Goal: Task Accomplishment & Management: Use online tool/utility

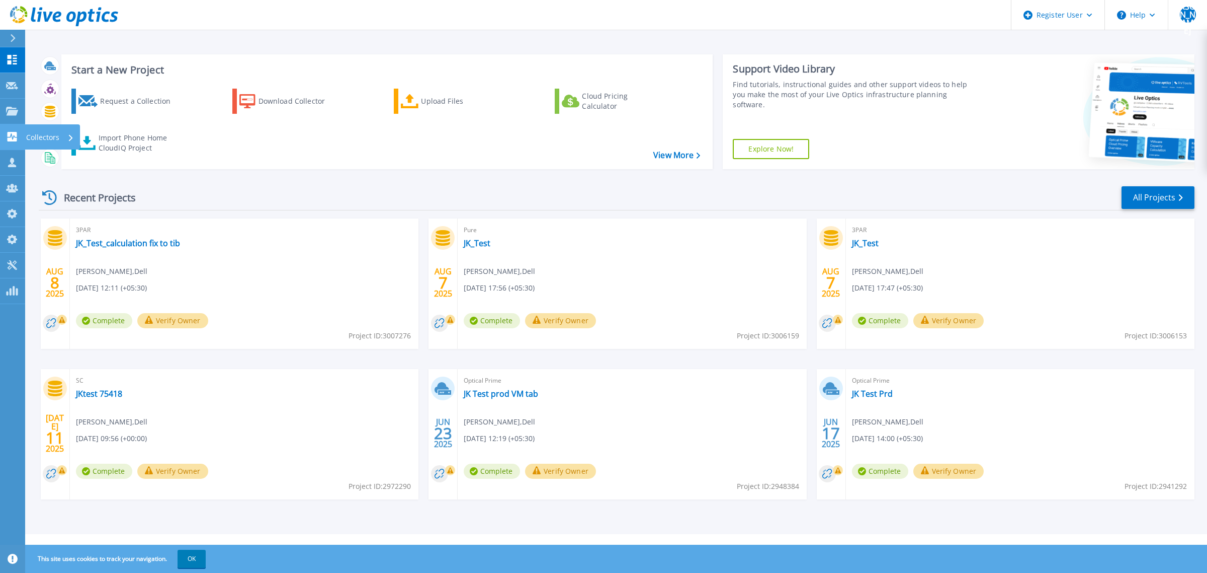
click at [13, 132] on icon at bounding box center [13, 137] width 10 height 10
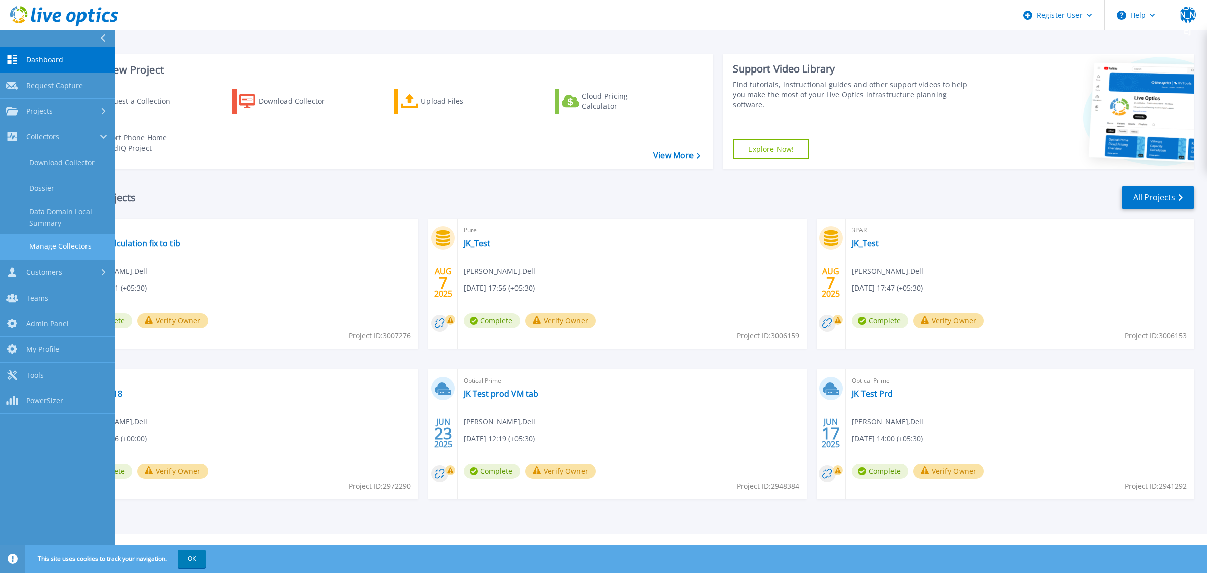
click at [59, 240] on link "Manage Collectors" at bounding box center [57, 246] width 115 height 26
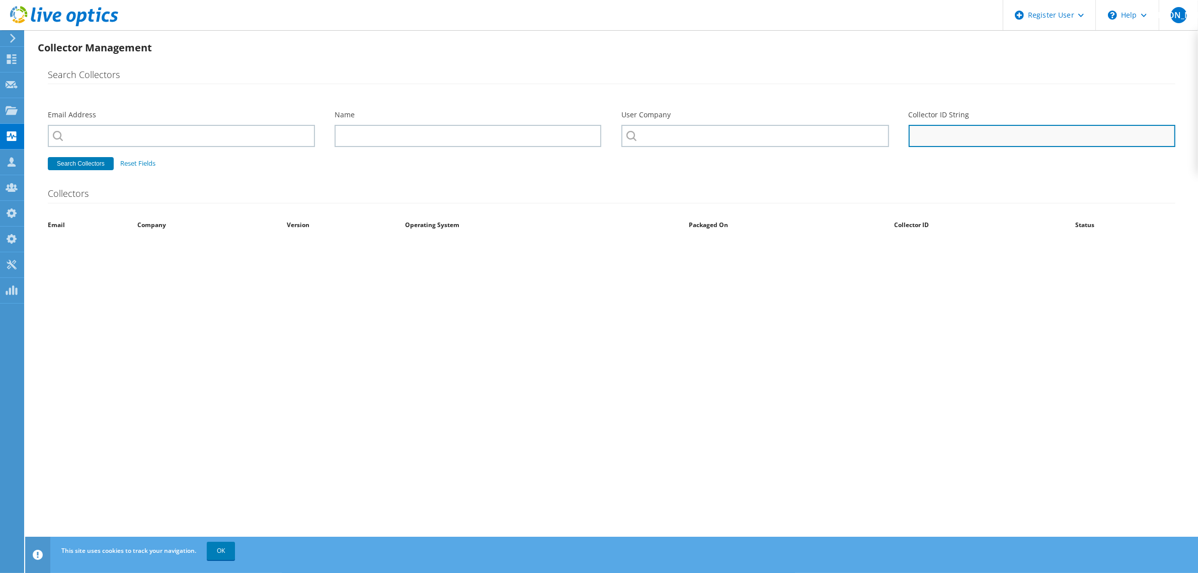
click at [917, 139] on input "Collector ID String" at bounding box center [1042, 136] width 267 height 22
paste input "839bb8b39777463fbe39e4d00ca8e6f4"
type input "839bb8b39777463fbe39e4d00ca8e6f4"
click at [48, 157] on button "Search Collectors" at bounding box center [81, 163] width 66 height 13
click at [82, 165] on button "Search Collectors" at bounding box center [81, 163] width 66 height 13
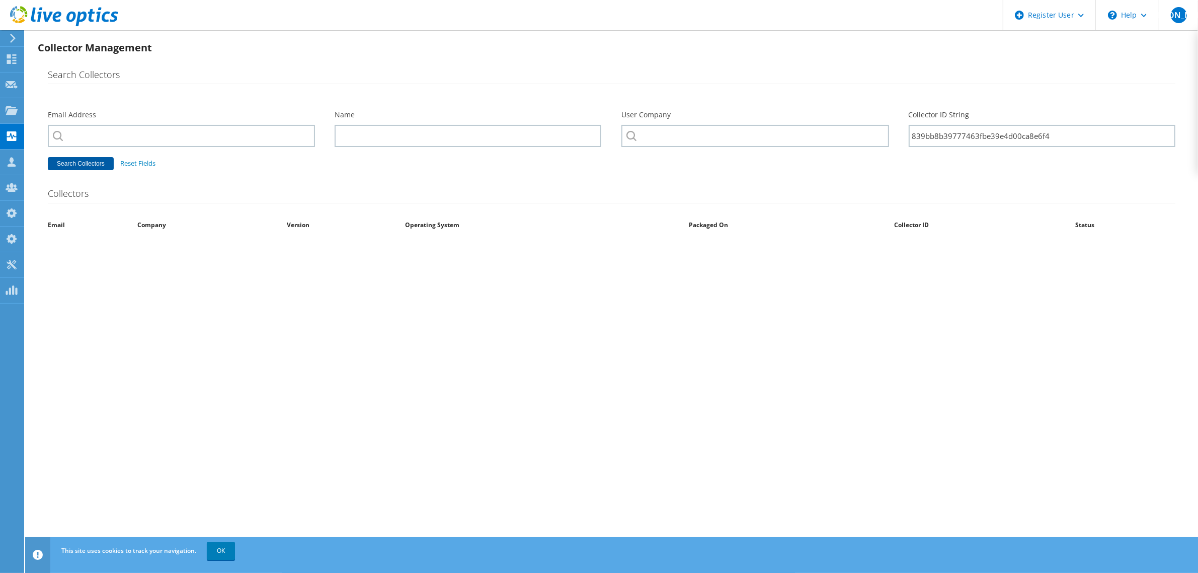
click at [70, 164] on button "Search Collectors" at bounding box center [81, 163] width 66 height 13
click at [956, 135] on input "Collector ID String" at bounding box center [1042, 136] width 267 height 22
paste input "839bb8b39777463fbe39e4d00ca8e6f4"
type input "839bb8b39777463fbe39e4d00ca8e6f4"
click at [84, 161] on button "Search Collectors" at bounding box center [81, 163] width 66 height 13
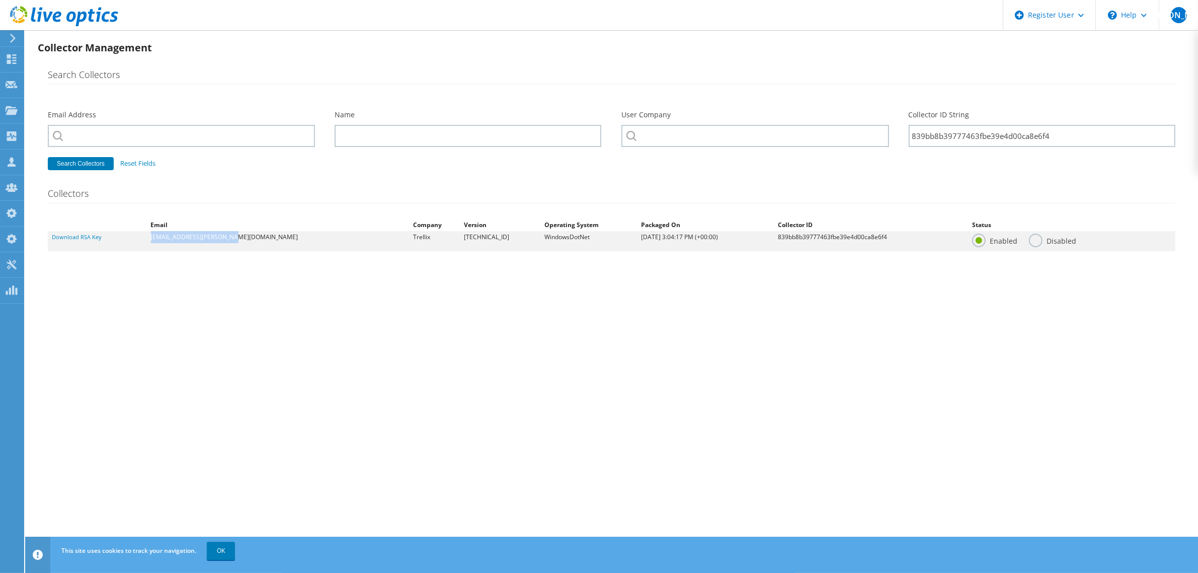
drag, startPoint x: 160, startPoint y: 239, endPoint x: 247, endPoint y: 240, distance: 86.5
click at [247, 240] on dl "Download RSA Key pawan.kumawat@trellix.com Trellix 26.2.9.211 WindowsDotNet 7/2…" at bounding box center [611, 241] width 1127 height 20
copy dl "pawan.kumawat@trellix.com"
click at [11, 107] on use at bounding box center [12, 110] width 12 height 9
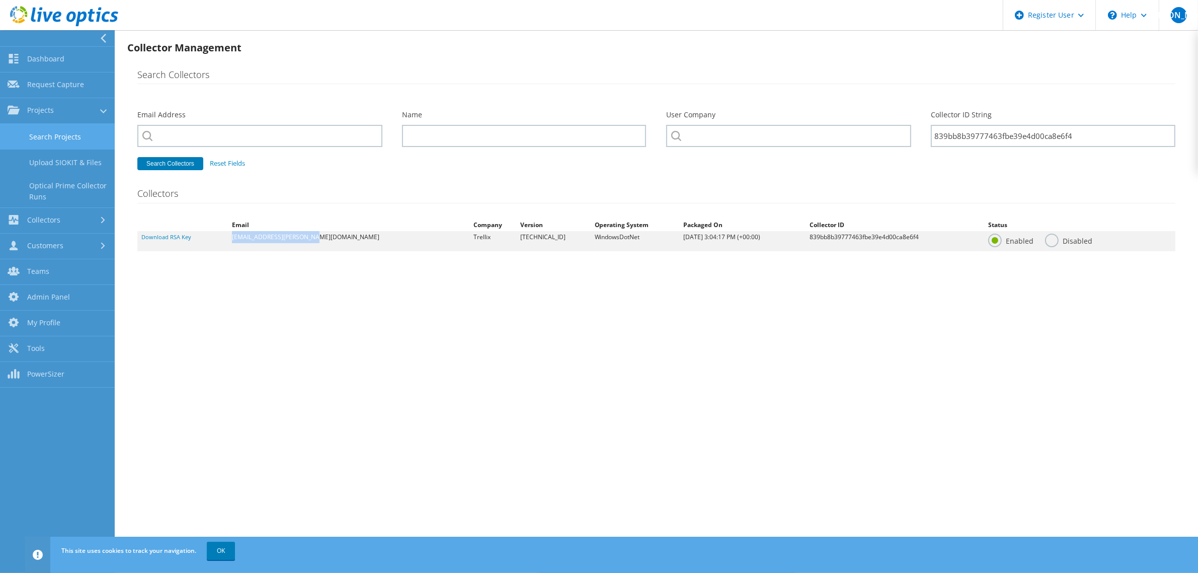
click at [38, 140] on link "Search Projects" at bounding box center [57, 137] width 115 height 26
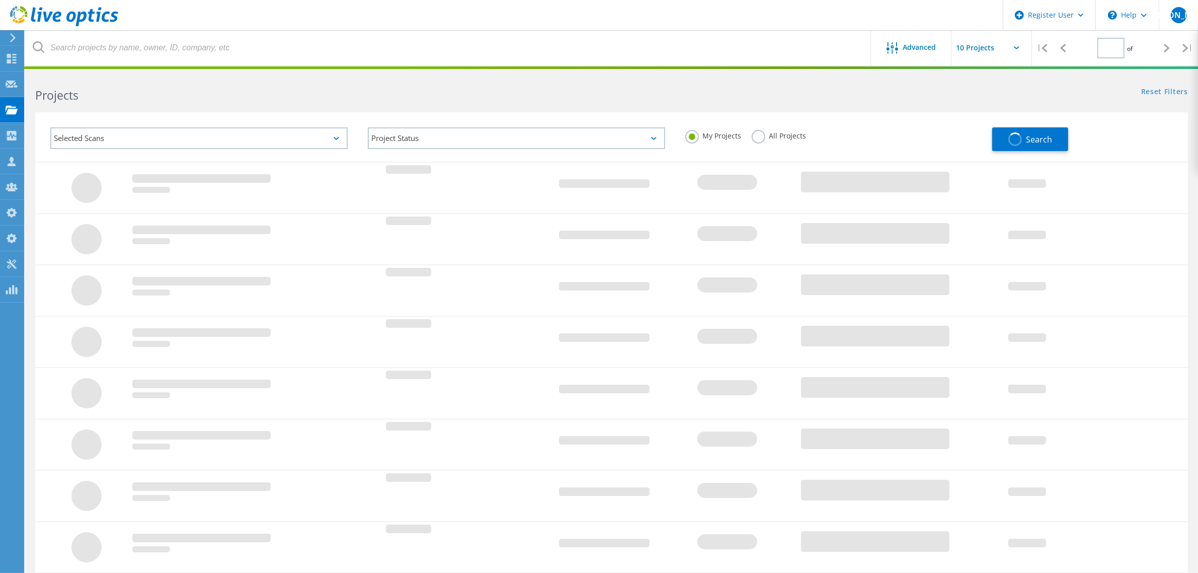
type input "1"
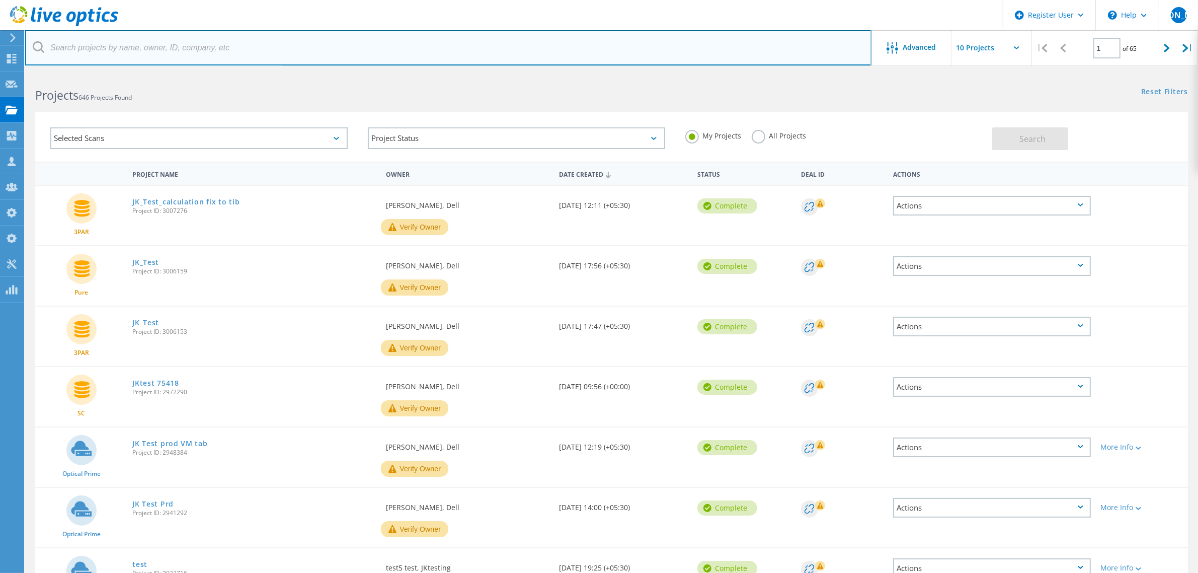
click at [150, 56] on input "text" at bounding box center [448, 47] width 846 height 35
paste input "pawan.kumawat@trellix.com"
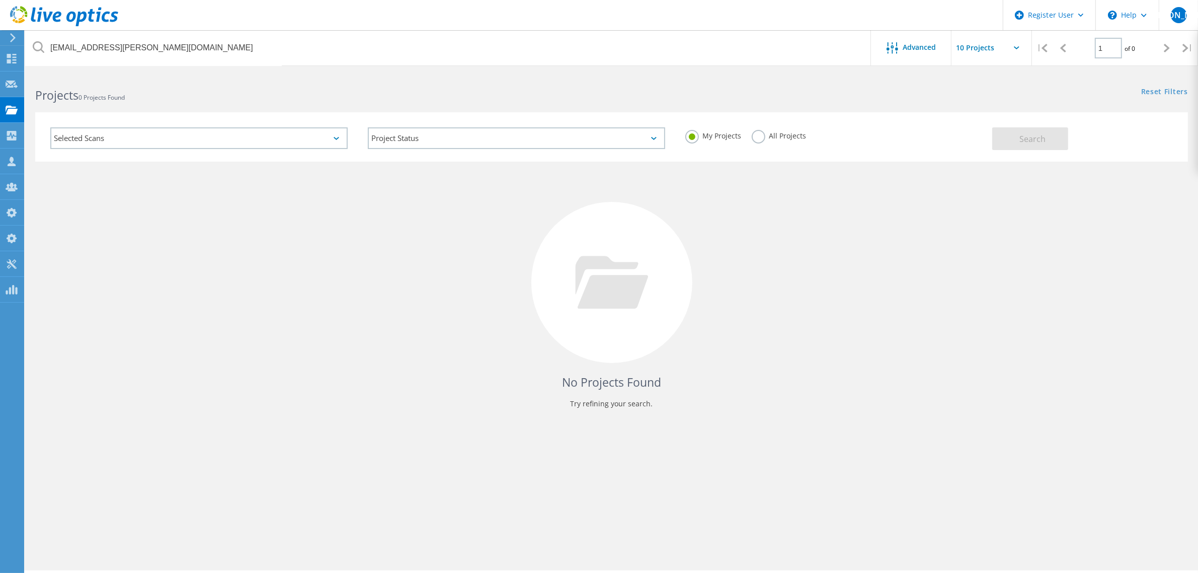
click at [753, 144] on div "All Projects" at bounding box center [779, 137] width 55 height 15
drag, startPoint x: 760, startPoint y: 141, endPoint x: 773, endPoint y: 139, distance: 12.7
click at [760, 139] on label "All Projects" at bounding box center [779, 135] width 55 height 10
click at [0, 0] on input "All Projects" at bounding box center [0, 0] width 0 height 0
click at [1016, 134] on button "Search" at bounding box center [1030, 138] width 76 height 23
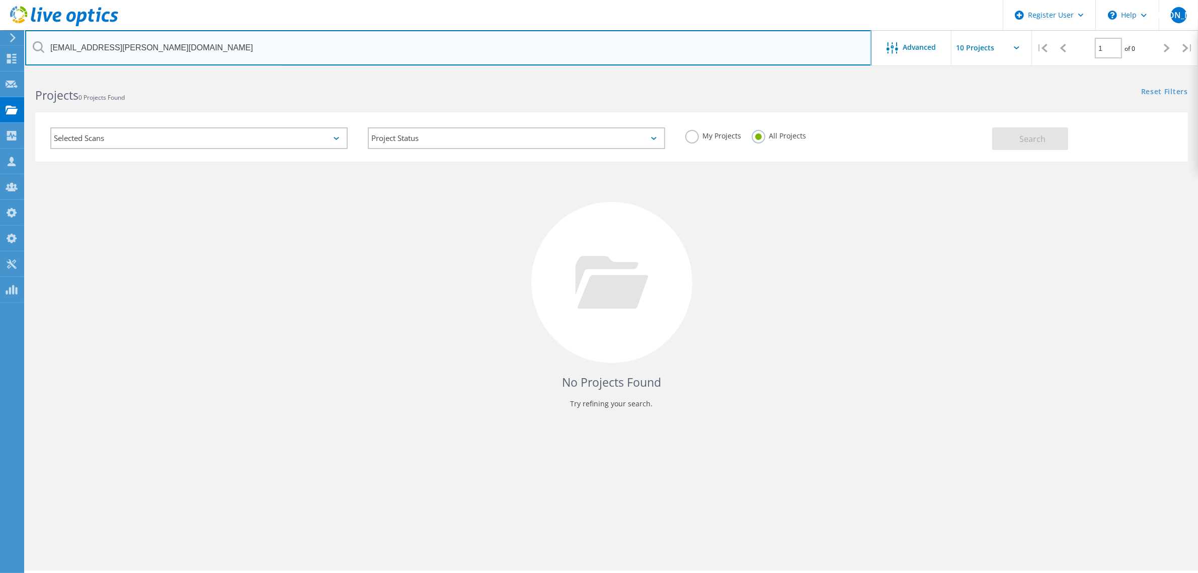
drag, startPoint x: 68, startPoint y: 51, endPoint x: 37, endPoint y: 52, distance: 31.7
click at [37, 52] on div "[EMAIL_ADDRESS][PERSON_NAME][DOMAIN_NAME]" at bounding box center [448, 47] width 846 height 35
type input "[EMAIL_ADDRESS][PERSON_NAME][DOMAIN_NAME]"
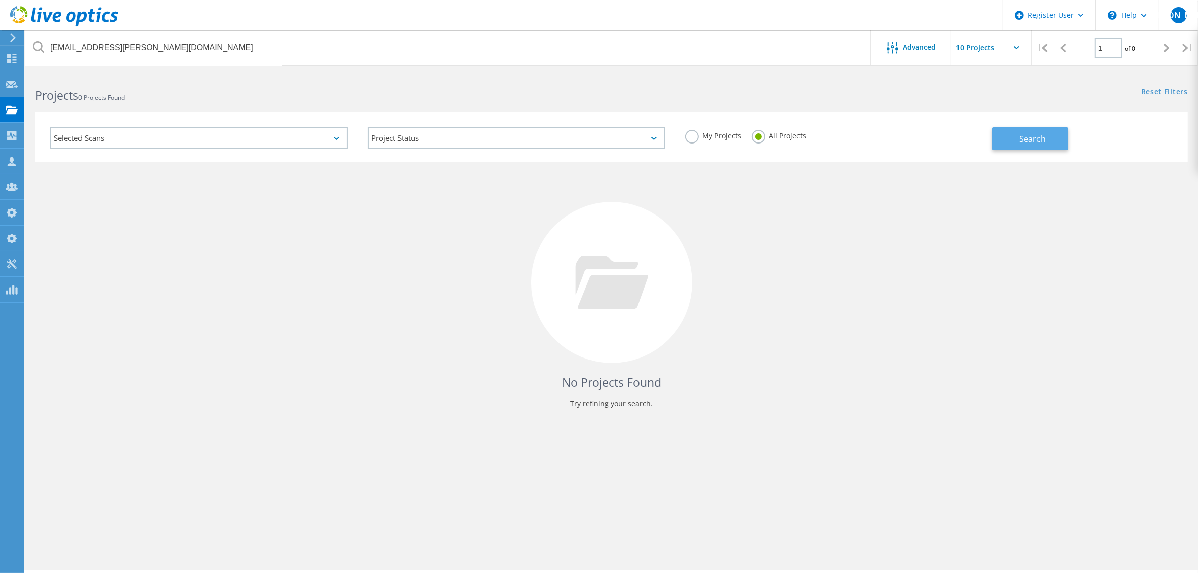
click at [1041, 138] on span "Search" at bounding box center [1032, 138] width 26 height 11
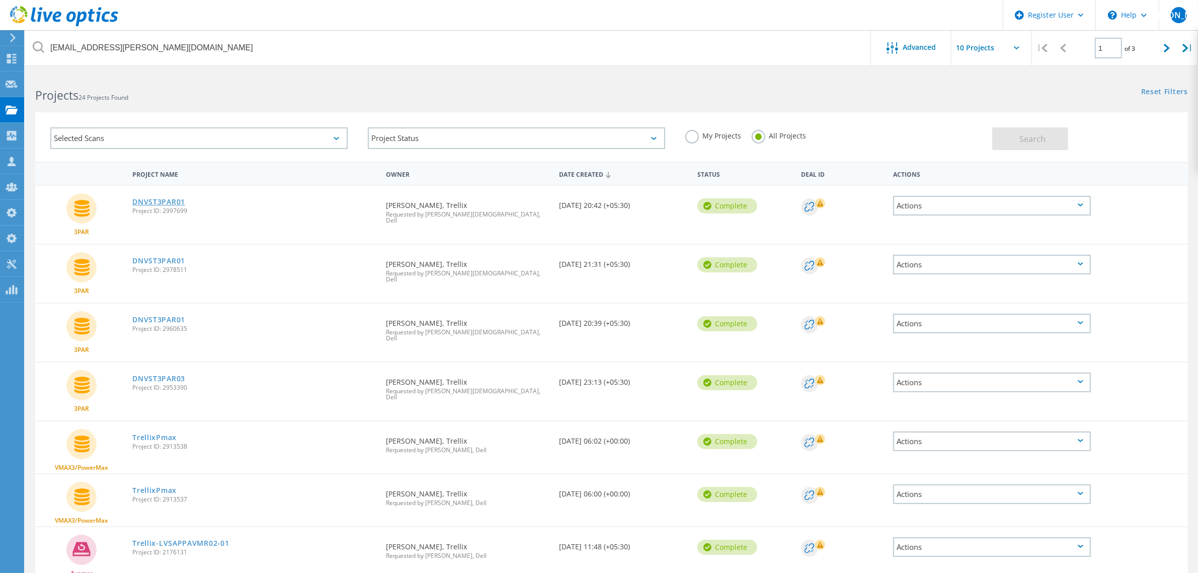
click at [158, 201] on link "DNVST3PAR01" at bounding box center [158, 201] width 53 height 7
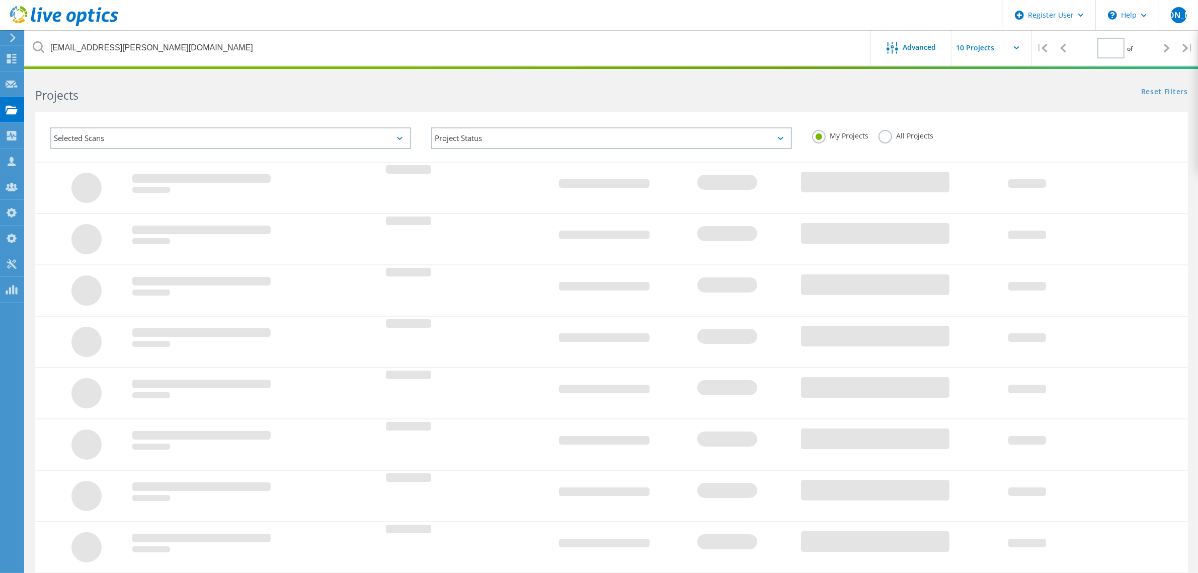
type input "1"
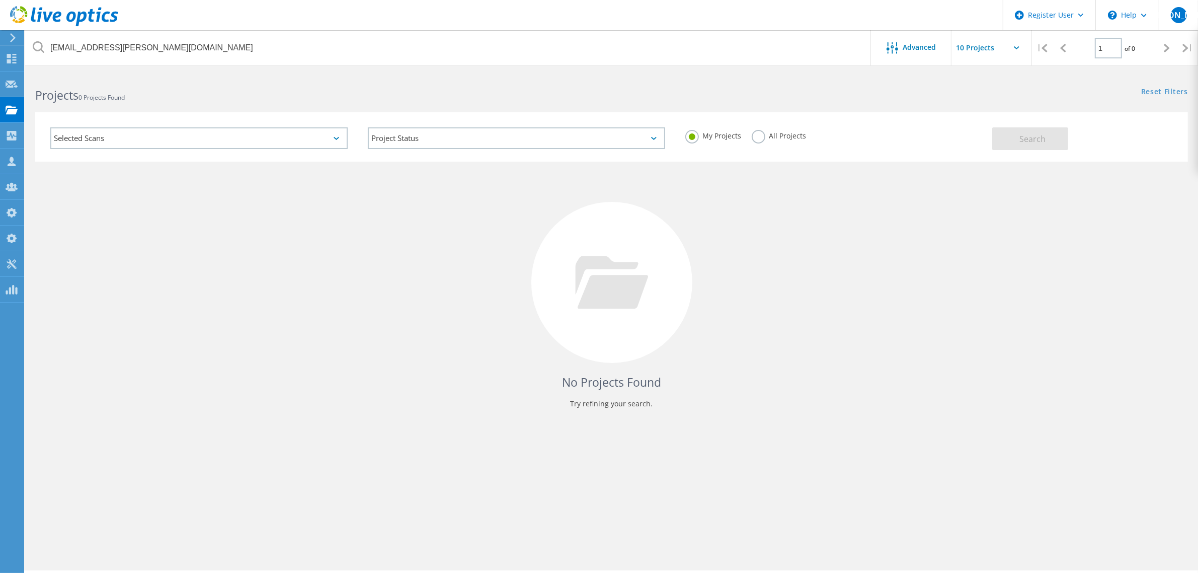
click at [752, 139] on label "All Projects" at bounding box center [779, 135] width 55 height 10
click at [0, 0] on input "All Projects" at bounding box center [0, 0] width 0 height 0
click at [995, 141] on button "Search" at bounding box center [1030, 138] width 76 height 23
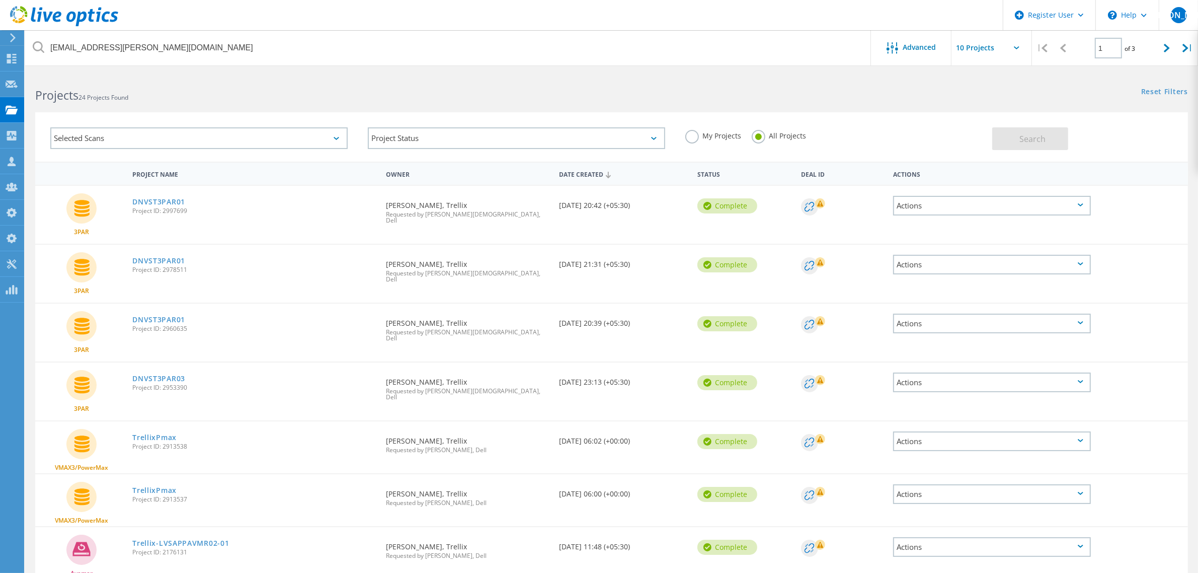
drag, startPoint x: 177, startPoint y: 369, endPoint x: 125, endPoint y: 368, distance: 52.3
click at [125, 368] on div "3PAR DNVST3PAR03 Project ID: 2953390 Requested By [PERSON_NAME], Trellix Reques…" at bounding box center [611, 391] width 1153 height 58
click at [516, 86] on div "Projects 24 Projects Found" at bounding box center [318, 86] width 586 height 27
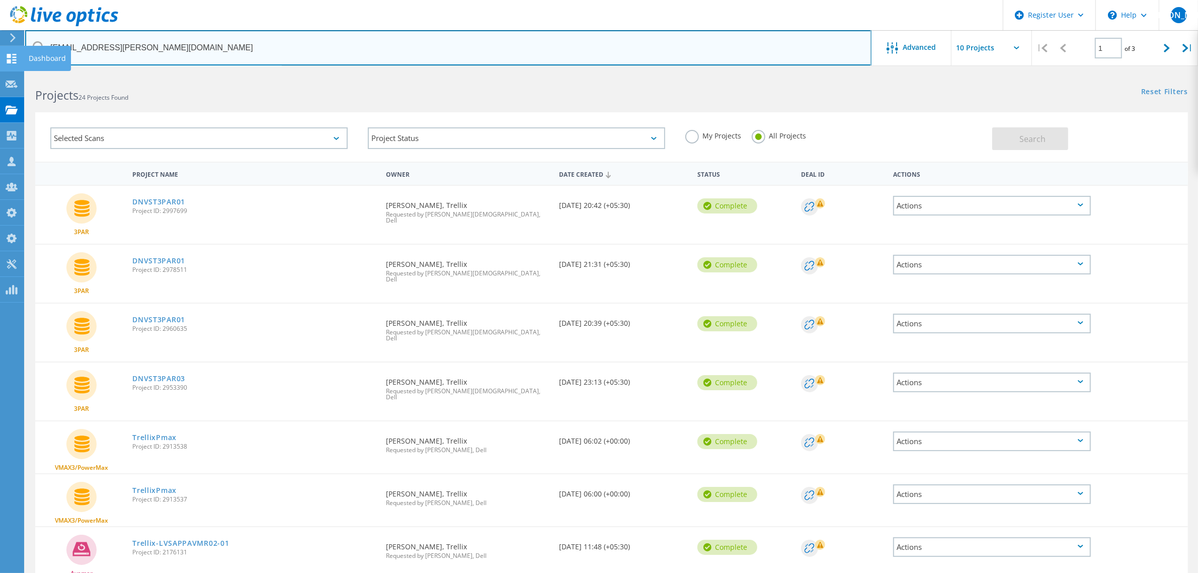
drag, startPoint x: 164, startPoint y: 54, endPoint x: 1, endPoint y: 54, distance: 163.0
click at [1, 73] on div "Register User \n Help Explore Helpful Articles Contact Support JA Dell Admin Us…" at bounding box center [599, 425] width 1198 height 704
click at [275, 44] on input "[EMAIL_ADDRESS][PERSON_NAME][DOMAIN_NAME]" at bounding box center [448, 47] width 846 height 35
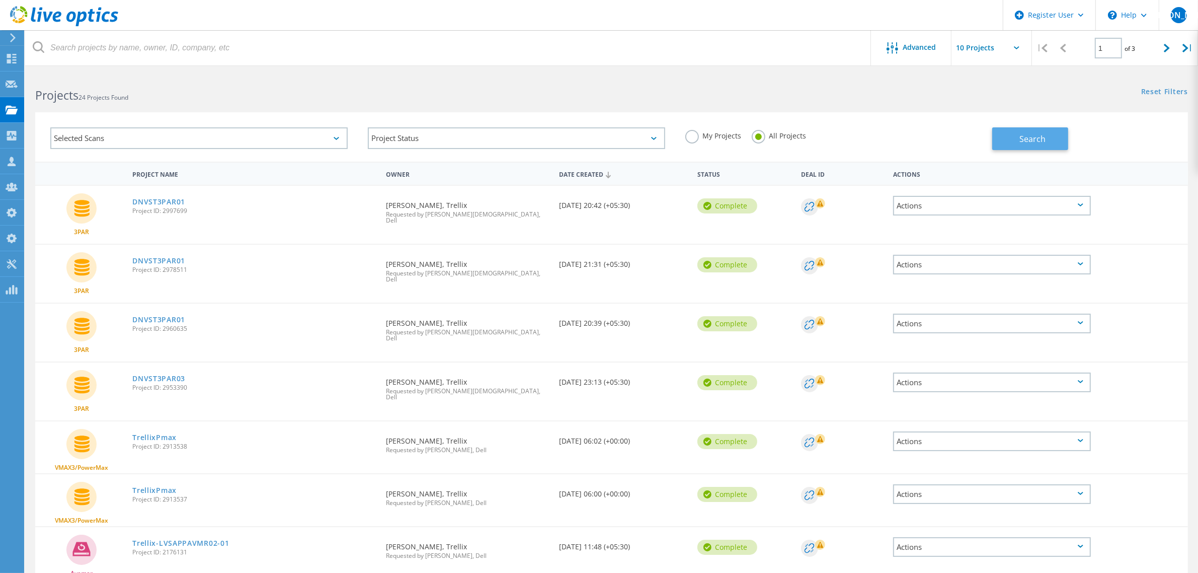
click at [1033, 139] on span "Search" at bounding box center [1032, 138] width 26 height 11
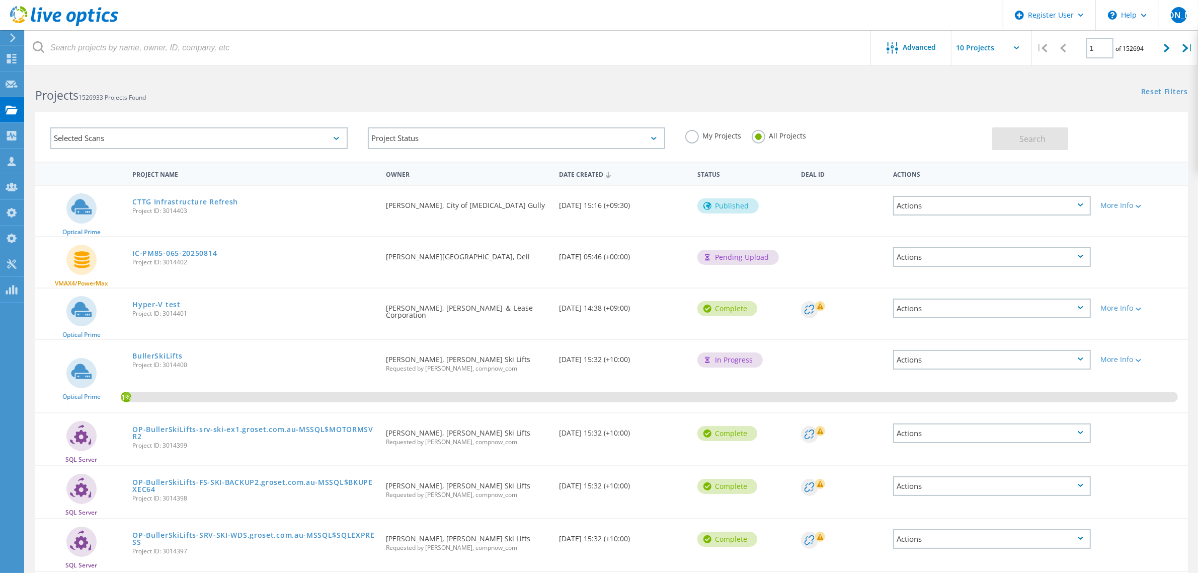
click at [132, 149] on div "Selected Scans" at bounding box center [198, 138] width 317 height 42
click at [136, 141] on div "Selected Scans" at bounding box center [198, 138] width 297 height 22
click at [84, 241] on label "3PAR" at bounding box center [208, 247] width 268 height 12
click at [0, 0] on input "3PAR" at bounding box center [0, 0] width 0 height 0
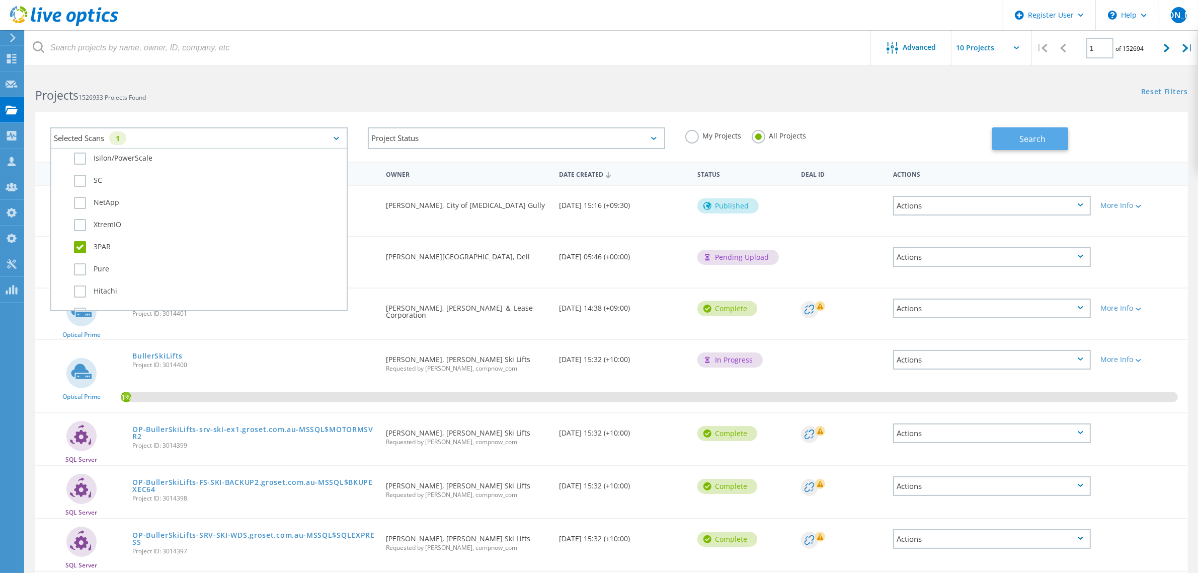
click at [1028, 136] on span "Search" at bounding box center [1032, 138] width 26 height 11
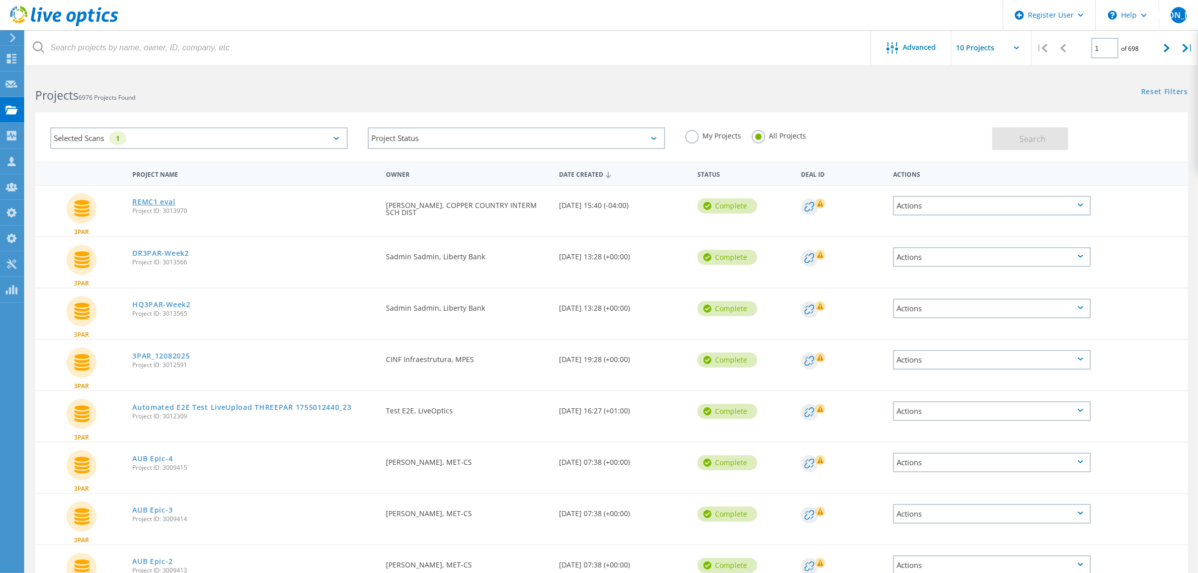
click at [159, 199] on link "REMC1 eval" at bounding box center [153, 201] width 43 height 7
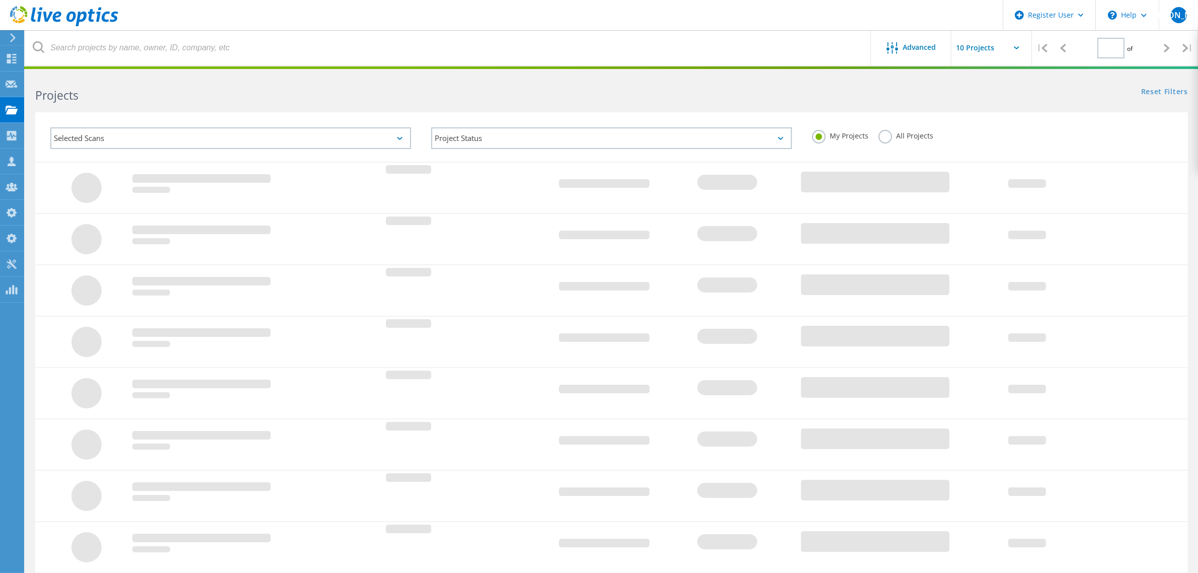
type input "1"
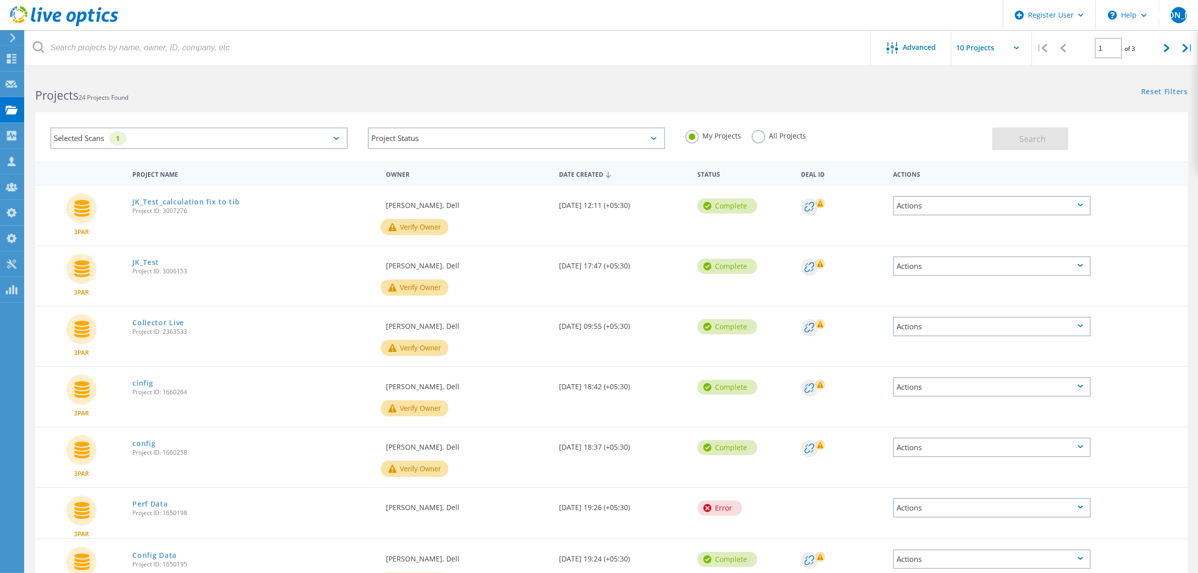
click at [756, 139] on label "All Projects" at bounding box center [779, 135] width 55 height 10
click at [0, 0] on input "All Projects" at bounding box center [0, 0] width 0 height 0
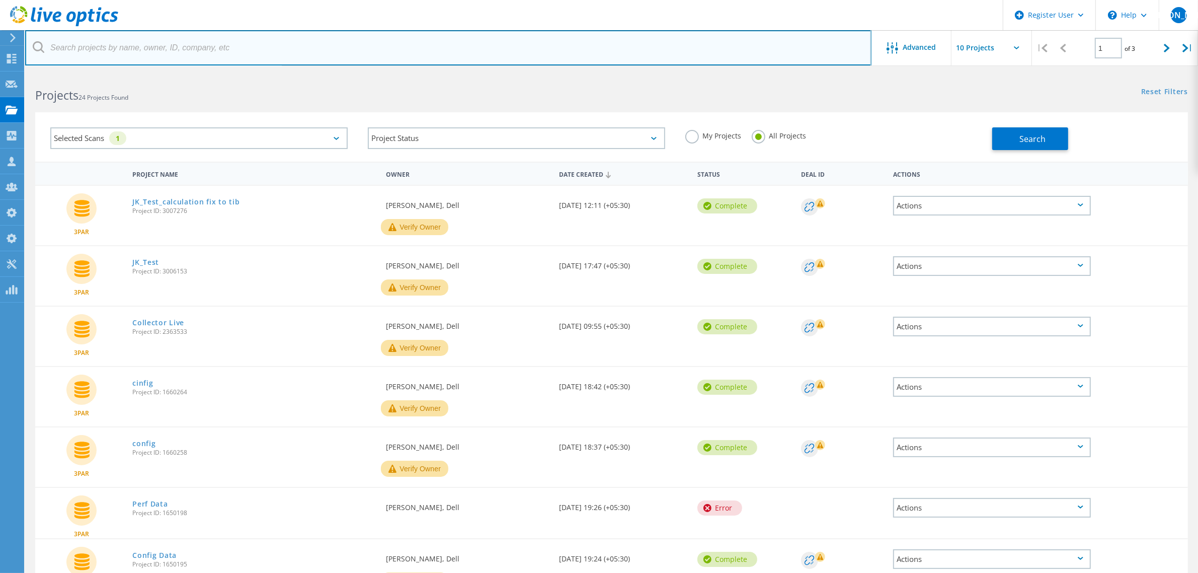
click at [468, 58] on input "text" at bounding box center [448, 47] width 846 height 35
paste input "https://jira.cec.lab.emc.com/browse/LOP02E-818"
drag, startPoint x: 237, startPoint y: 48, endPoint x: 0, endPoint y: 63, distance: 237.4
click at [0, 73] on div "Register User \n Help Explore Helpful Articles Contact Support JA Dell Admin Us…" at bounding box center [599, 442] width 1198 height 738
click at [191, 43] on input "https://jira.cec.lab.emc.com/browse/LOP02E-818" at bounding box center [448, 47] width 846 height 35
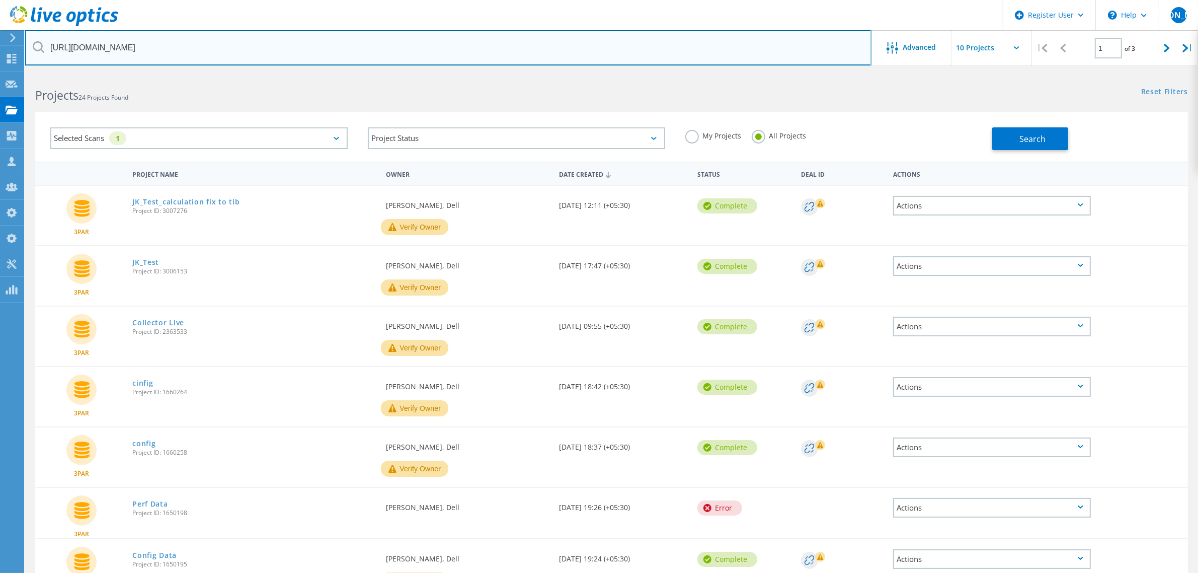
paste input "2953390"
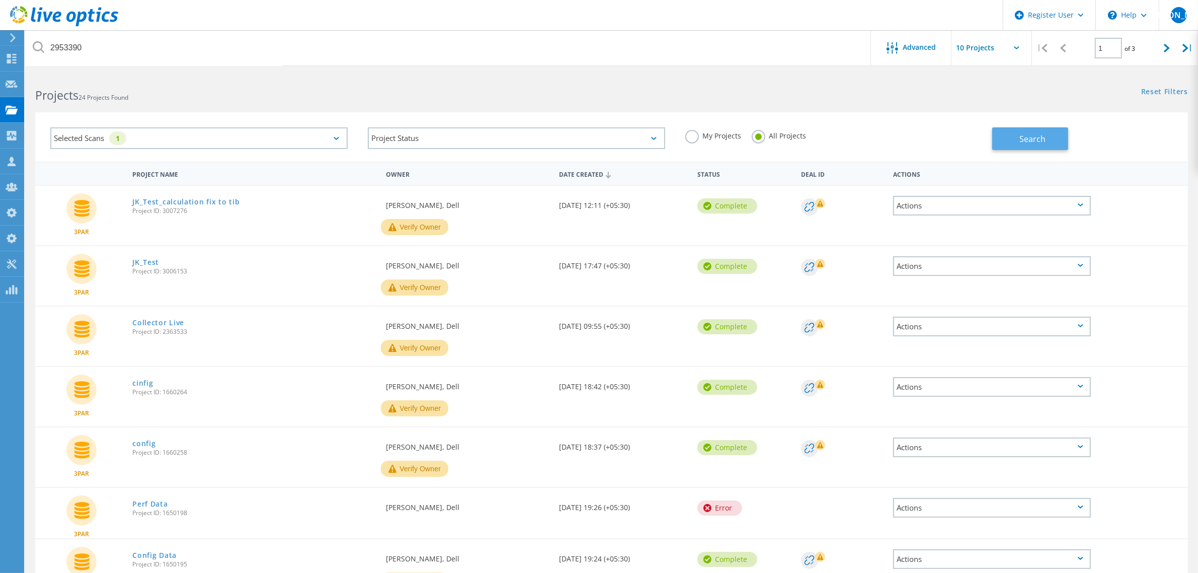
click at [995, 137] on button "Search" at bounding box center [1030, 138] width 76 height 23
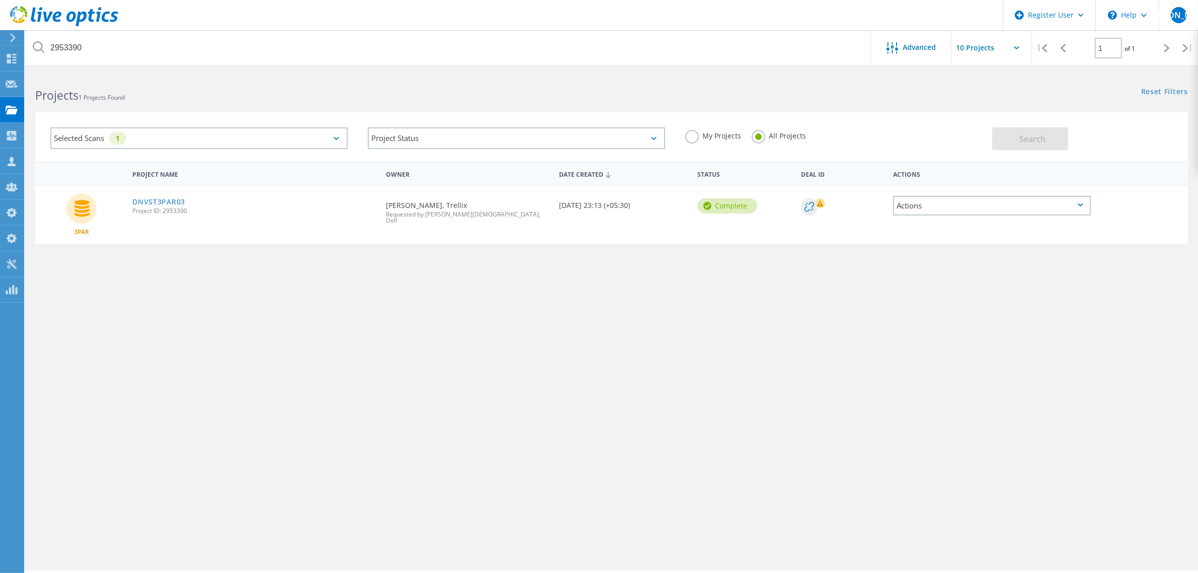
drag, startPoint x: 469, startPoint y: 204, endPoint x: 385, endPoint y: 199, distance: 84.6
click at [385, 199] on div "Requested By Pawan Kumawat, Trellix Requested by Jordan Christian, Dell" at bounding box center [467, 210] width 173 height 48
copy div "[PERSON_NAME], Trellix"
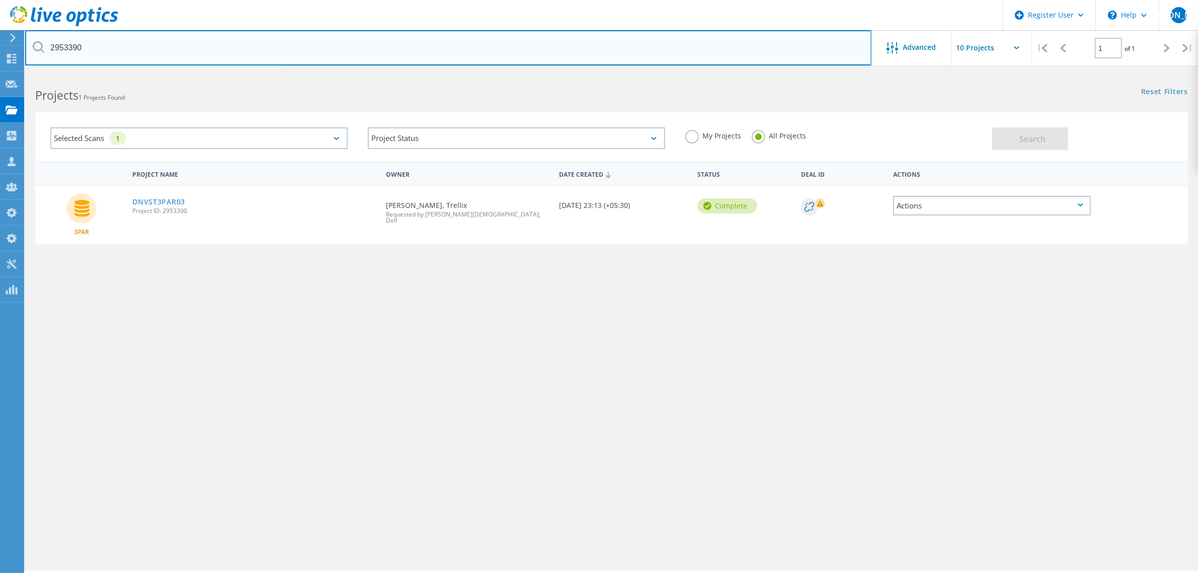
drag, startPoint x: 87, startPoint y: 49, endPoint x: 45, endPoint y: 49, distance: 41.8
click at [45, 49] on input "2953390" at bounding box center [448, 47] width 846 height 35
paste input "[PERSON_NAME], Trellix"
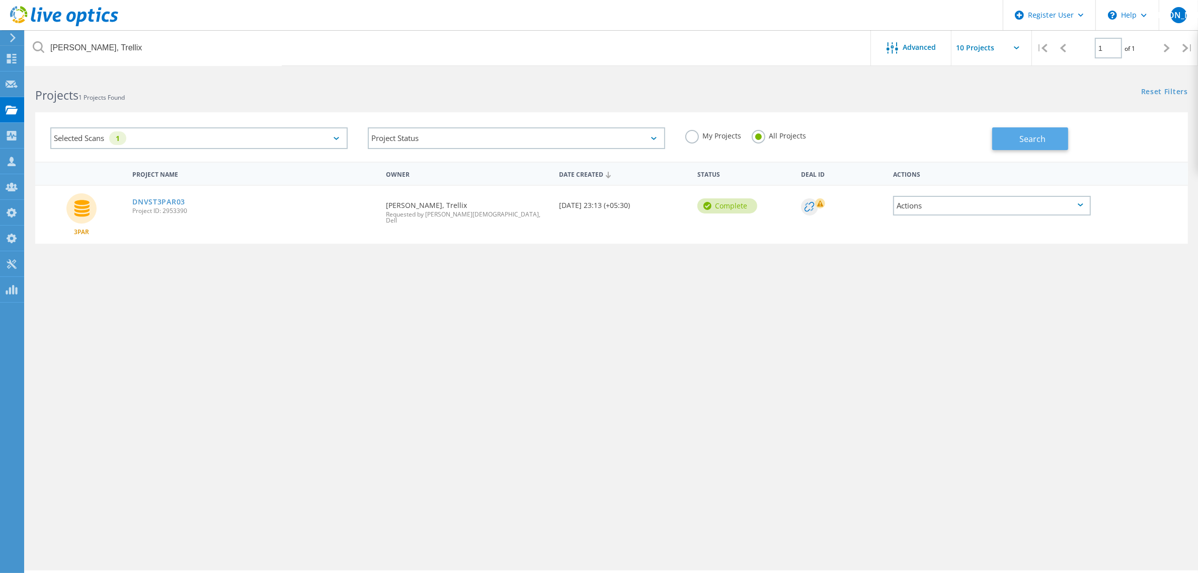
click at [1037, 140] on span "Search" at bounding box center [1032, 138] width 26 height 11
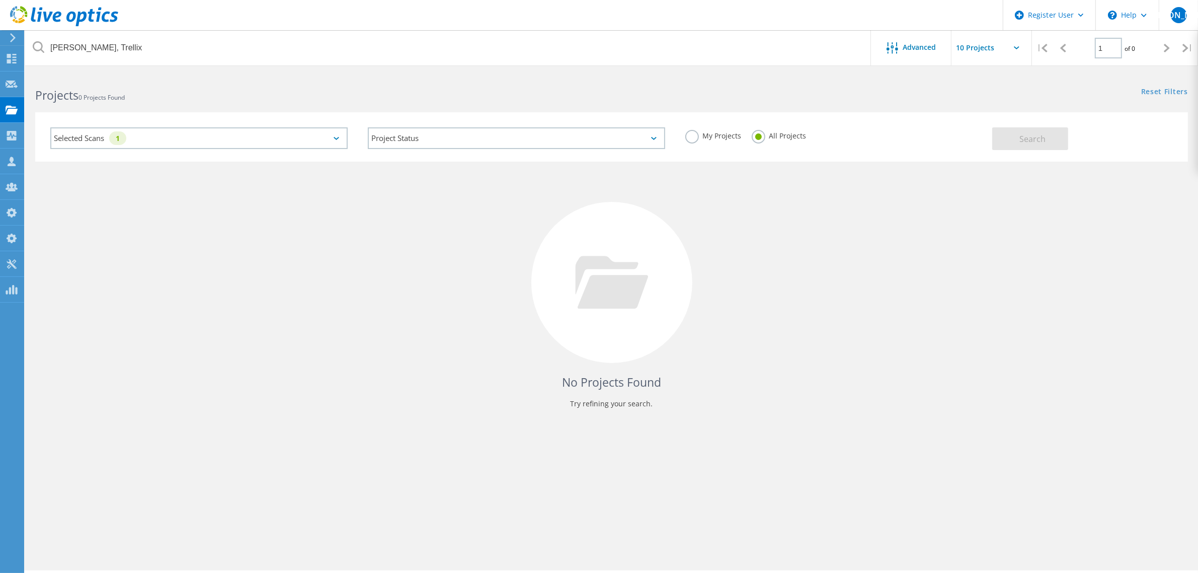
click at [125, 139] on div "1" at bounding box center [117, 138] width 17 height 14
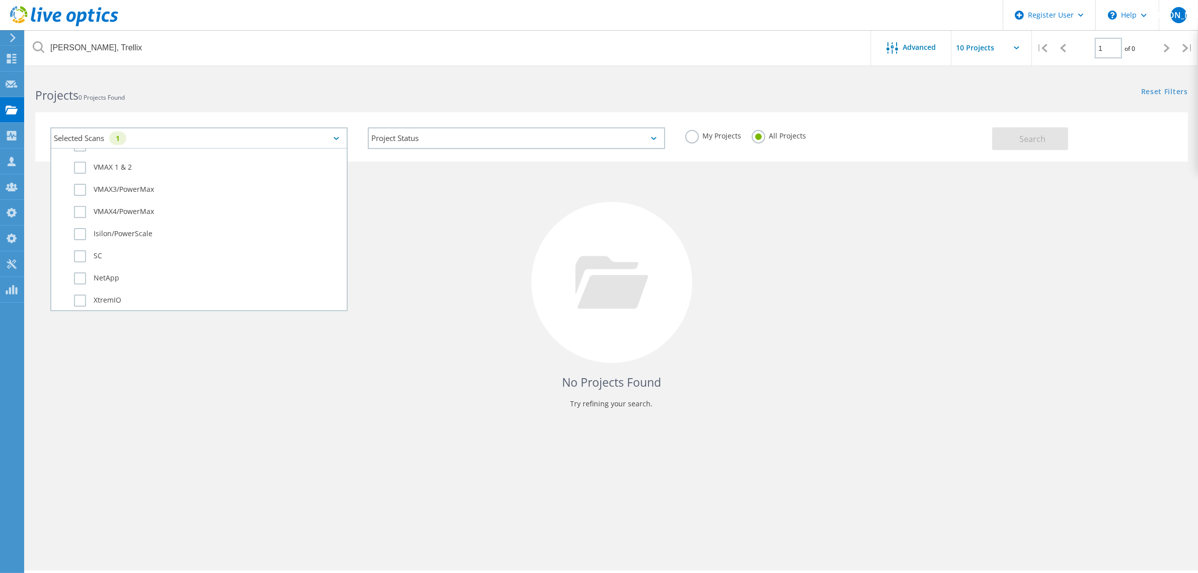
scroll to position [314, 0]
click at [82, 304] on label "3PAR" at bounding box center [208, 310] width 268 height 12
click at [0, 0] on input "3PAR" at bounding box center [0, 0] width 0 height 0
click at [1020, 136] on span "Search" at bounding box center [1032, 138] width 26 height 11
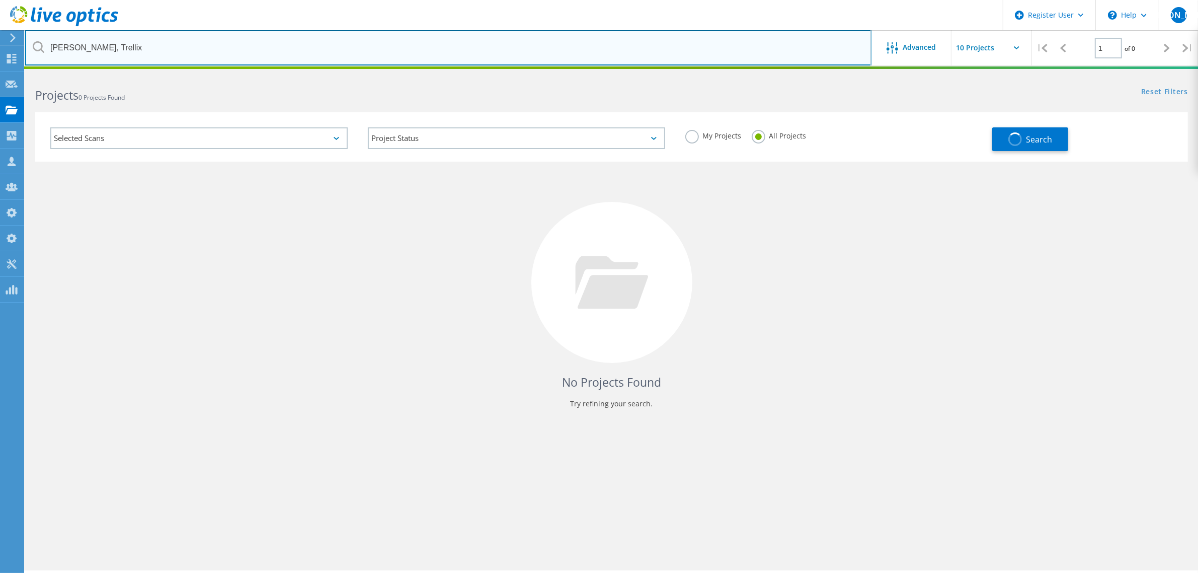
drag, startPoint x: 144, startPoint y: 51, endPoint x: 111, endPoint y: 49, distance: 33.3
click at [111, 49] on input "[PERSON_NAME], Trellix" at bounding box center [448, 47] width 846 height 35
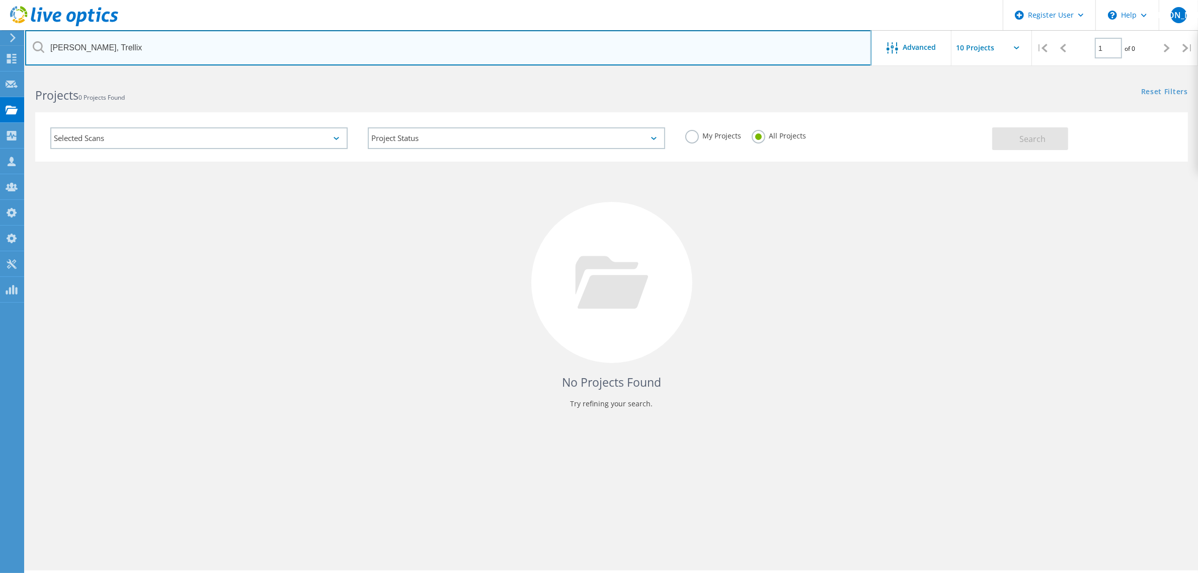
click at [130, 51] on input "[PERSON_NAME], Trellix" at bounding box center [448, 47] width 846 height 35
drag, startPoint x: 116, startPoint y: 46, endPoint x: 49, endPoint y: 46, distance: 66.9
click at [49, 46] on input "[PERSON_NAME], Trellix" at bounding box center [448, 47] width 846 height 35
type input "Trellix"
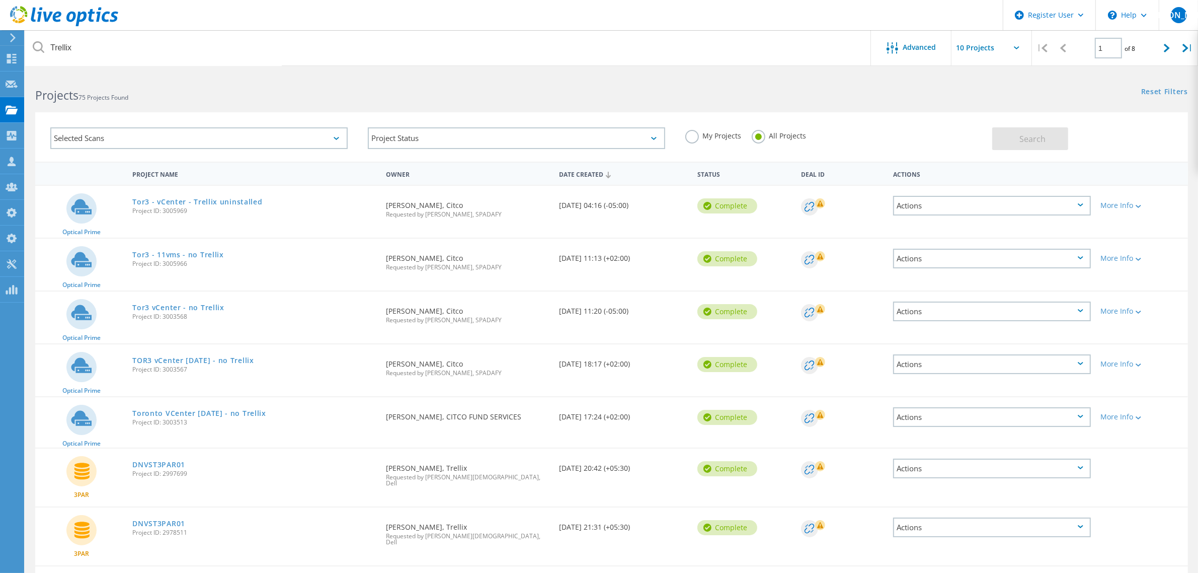
click at [325, 139] on div "Selected Scans" at bounding box center [198, 138] width 297 height 22
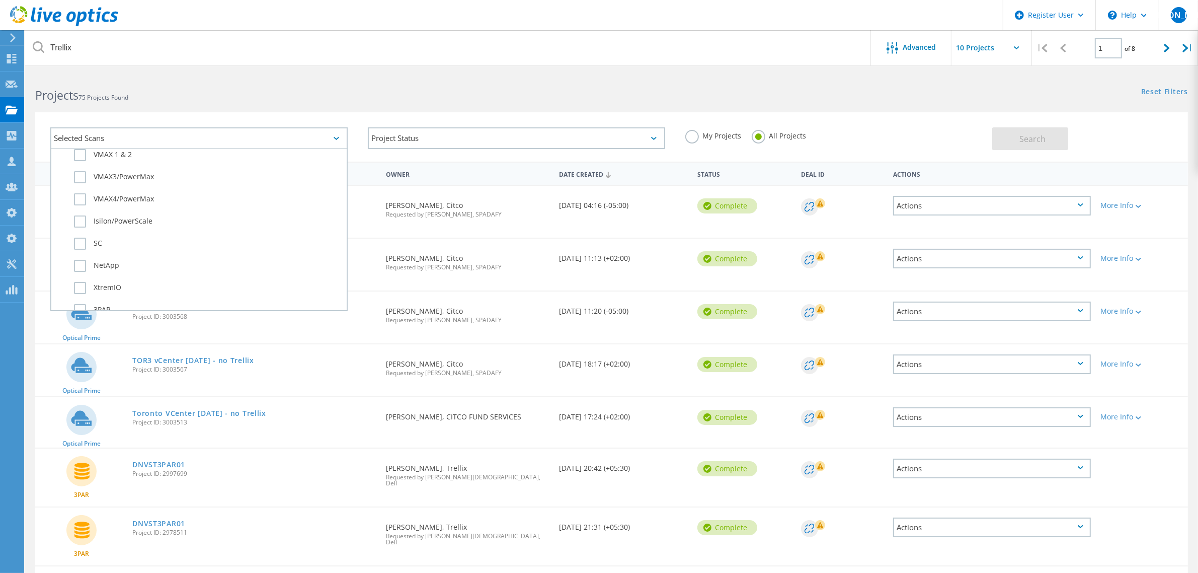
click at [86, 301] on div "3PAR" at bounding box center [198, 312] width 285 height 22
click at [86, 304] on label "3PAR" at bounding box center [208, 310] width 268 height 12
click at [0, 0] on input "3PAR" at bounding box center [0, 0] width 0 height 0
click at [1045, 136] on button "Search" at bounding box center [1030, 138] width 76 height 23
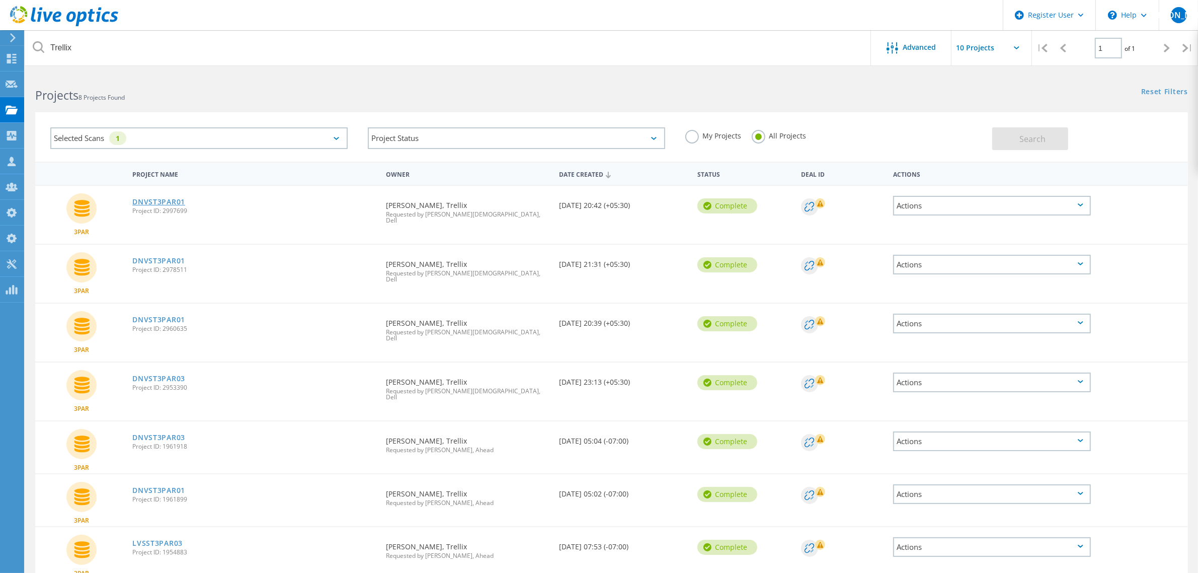
click at [154, 200] on link "DNVST3PAR01" at bounding box center [158, 201] width 53 height 7
click at [155, 257] on link "DNVST3PAR01" at bounding box center [158, 260] width 53 height 7
click at [157, 316] on link "DNVST3PAR01" at bounding box center [158, 319] width 53 height 7
click at [158, 375] on link "DNVST3PAR03" at bounding box center [158, 378] width 53 height 7
click at [162, 202] on link "DNVST3PAR01" at bounding box center [158, 201] width 53 height 7
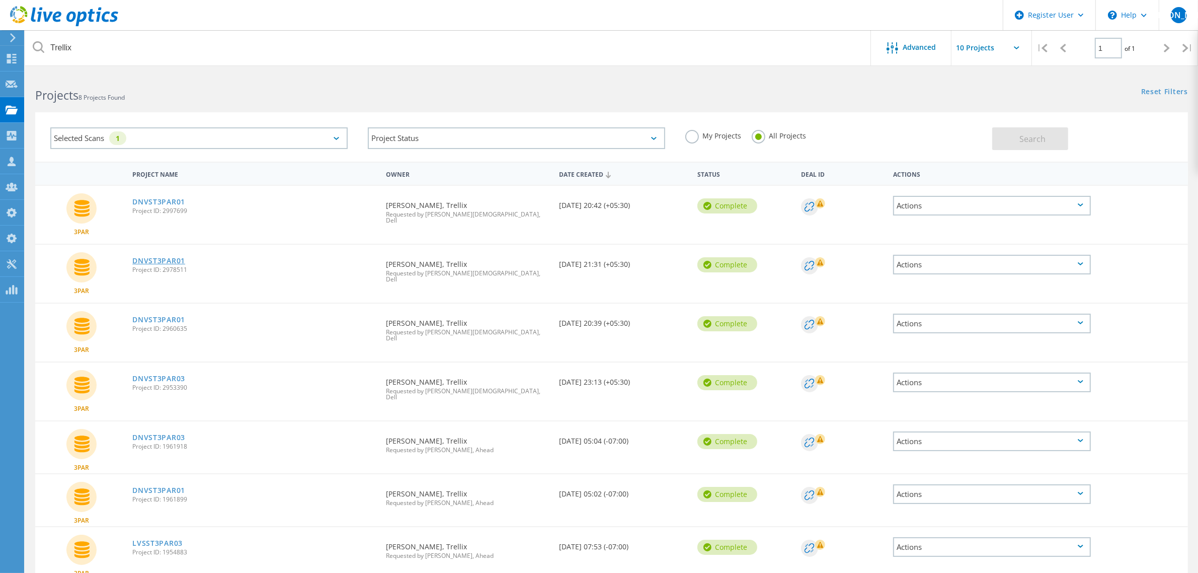
click at [161, 257] on link "DNVST3PAR01" at bounding box center [158, 260] width 53 height 7
click at [160, 316] on link "DNVST3PAR01" at bounding box center [158, 319] width 53 height 7
click at [157, 375] on link "DNVST3PAR03" at bounding box center [158, 378] width 53 height 7
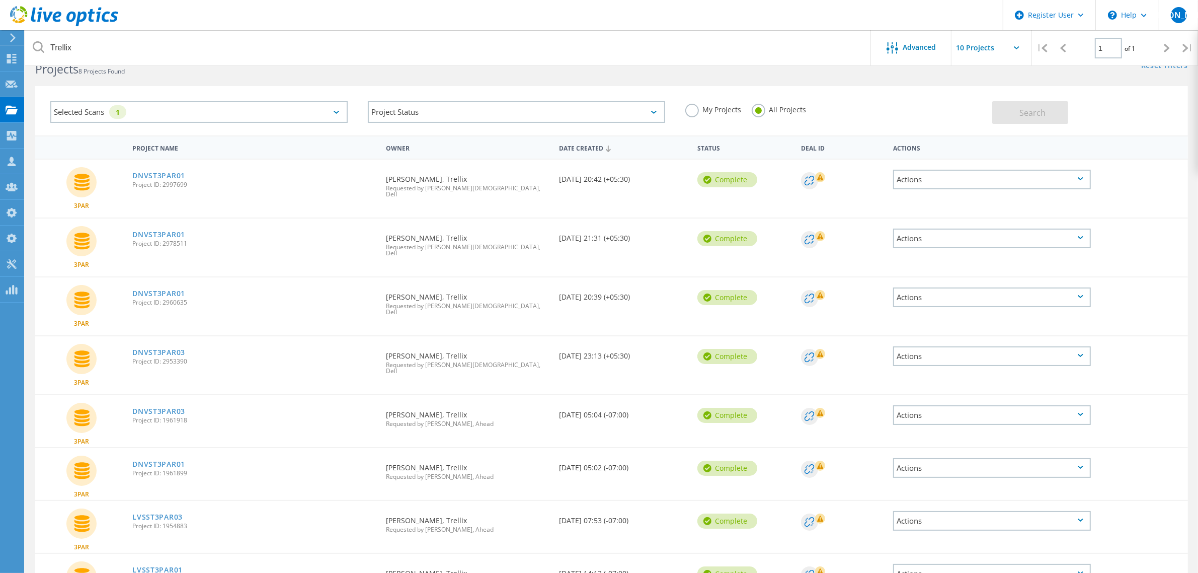
scroll to position [8, 0]
